Goal: Task Accomplishment & Management: Manage account settings

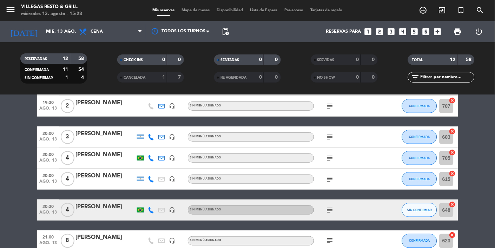
scroll to position [172, 0]
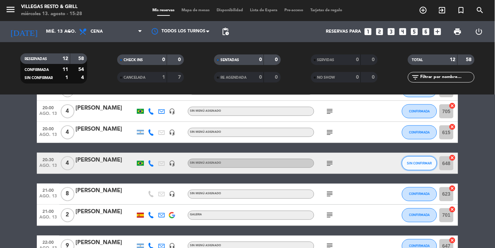
click at [423, 162] on span "SIN CONFIRMAR" at bounding box center [419, 163] width 25 height 4
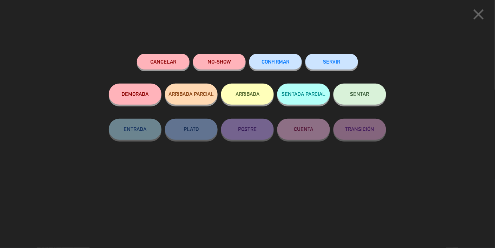
click at [279, 68] on button "CONFIRMAR" at bounding box center [275, 62] width 53 height 16
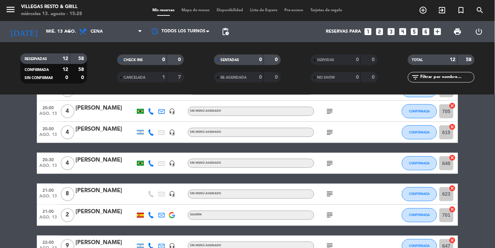
click at [327, 159] on icon "subject" at bounding box center [330, 163] width 8 height 8
click at [332, 183] on div "19:00 [DATE] 2 [PERSON_NAME] outlined_flag headset_mic Sin menú asignado subjec…" at bounding box center [247, 106] width 421 height 302
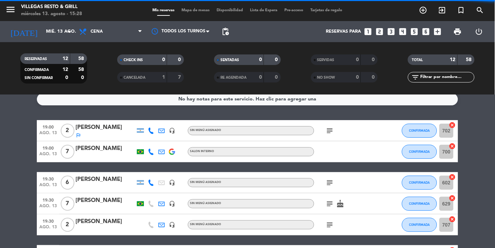
scroll to position [0, 0]
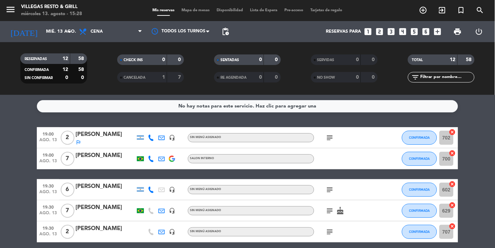
click at [46, 26] on input "mié. 13 ago." at bounding box center [73, 31] width 60 height 13
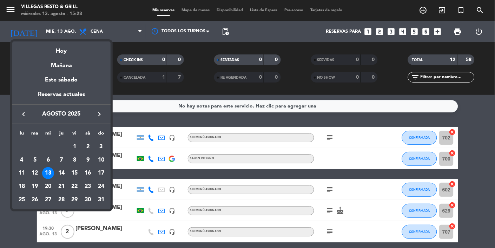
click at [63, 177] on div "14" at bounding box center [61, 173] width 12 height 12
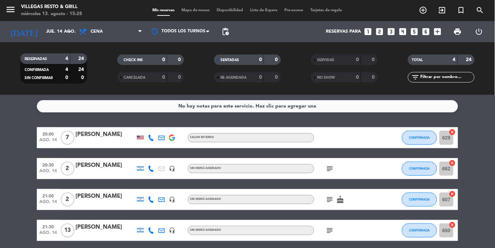
click at [61, 35] on input "jue. 14 ago." at bounding box center [73, 31] width 60 height 13
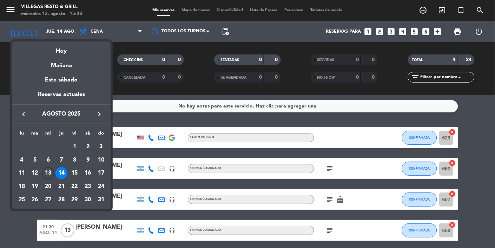
click at [76, 177] on div "15" at bounding box center [75, 173] width 12 height 12
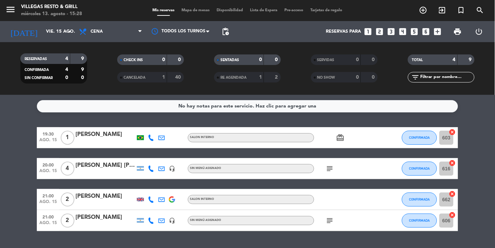
click at [50, 27] on input "vie. 15 ago." at bounding box center [73, 31] width 60 height 13
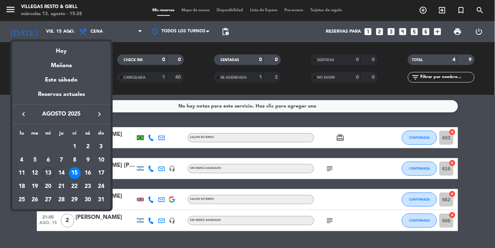
click at [93, 174] on div "16" at bounding box center [88, 173] width 12 height 12
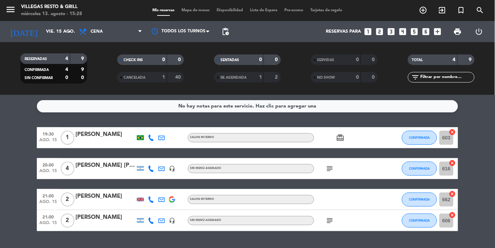
type input "sáb. 16 ago."
